Goal: Task Accomplishment & Management: Complete application form

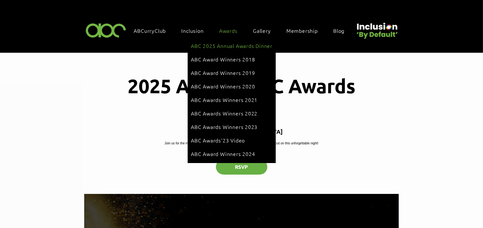
click at [219, 45] on span "ABC 2025 Annual Awards Dinner" at bounding box center [232, 45] width 82 height 7
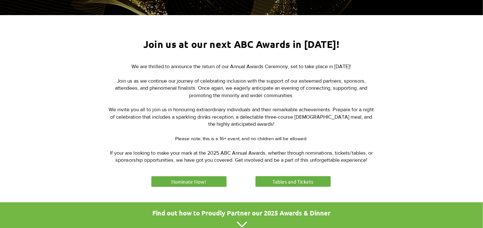
scroll to position [223, 0]
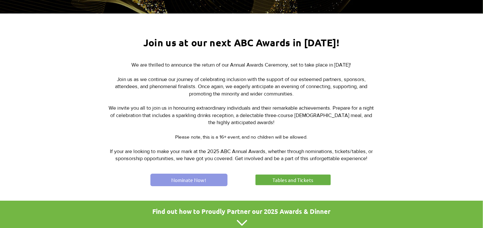
click at [175, 179] on span "Nominate Now!" at bounding box center [189, 179] width 35 height 7
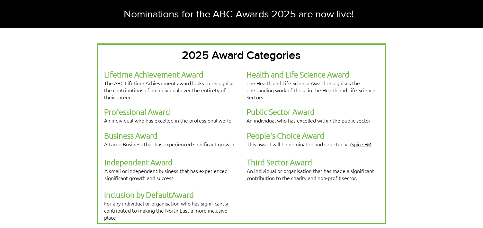
scroll to position [135, 0]
drag, startPoint x: 178, startPoint y: 165, endPoint x: 148, endPoint y: 163, distance: 29.4
click at [148, 163] on p "Independent Award A small or independent business that has experienced signific…" at bounding box center [170, 169] width 131 height 24
drag, startPoint x: 148, startPoint y: 163, endPoint x: 226, endPoint y: 112, distance: 93.0
click at [226, 117] on span "An individual who has excelled in the professional world" at bounding box center [167, 120] width 127 height 7
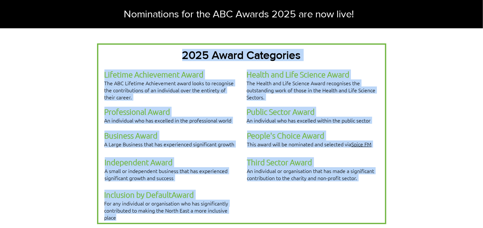
drag, startPoint x: 120, startPoint y: 200, endPoint x: 104, endPoint y: 191, distance: 18.3
click at [104, 191] on div "2025 Award Categories Lifetime Achievement Award The ABC Lifetime Achievement a…" at bounding box center [241, 133] width 289 height 181
drag, startPoint x: 104, startPoint y: 191, endPoint x: 129, endPoint y: 199, distance: 26.0
click at [129, 200] on p "For any individual or organisation who has significantly contributed to making …" at bounding box center [169, 210] width 131 height 21
click at [126, 200] on p "For any individual or organisation who has significantly contributed to making …" at bounding box center [169, 210] width 131 height 21
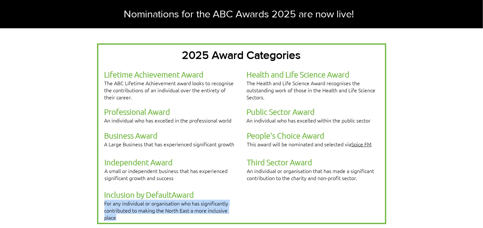
drag, startPoint x: 123, startPoint y: 200, endPoint x: 104, endPoint y: 188, distance: 22.3
click at [104, 200] on p "For any individual or organisation who has significantly contributed to making …" at bounding box center [169, 210] width 131 height 21
drag, startPoint x: 104, startPoint y: 188, endPoint x: 114, endPoint y: 189, distance: 9.7
copy span "For any individual or organisation who has significantly contributed to making …"
